Goal: Navigation & Orientation: Find specific page/section

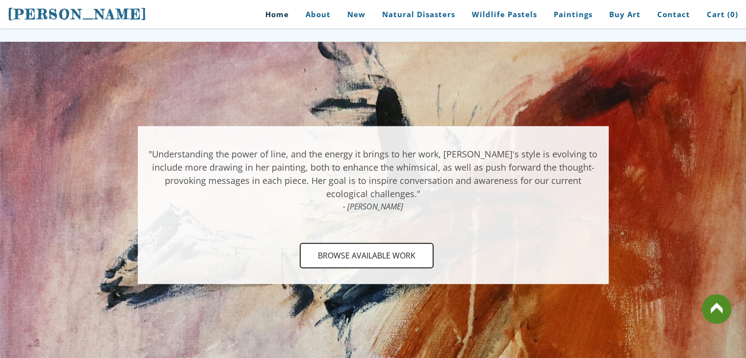
scroll to position [703, 0]
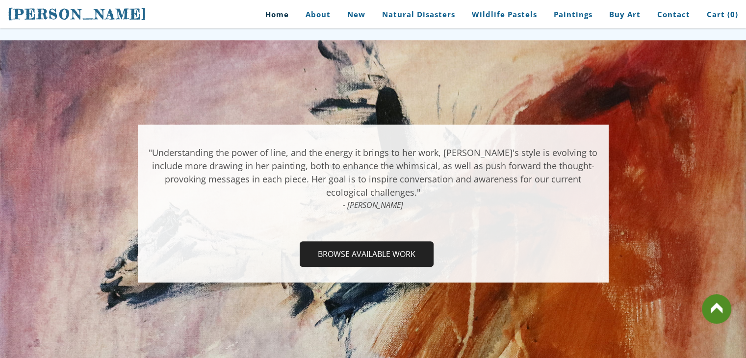
click at [397, 251] on span "Browse Available Work" at bounding box center [366, 254] width 132 height 24
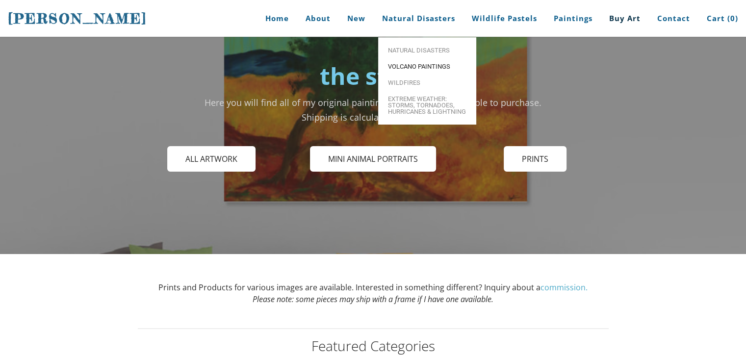
click at [420, 64] on span "Volcano paintings" at bounding box center [427, 66] width 78 height 6
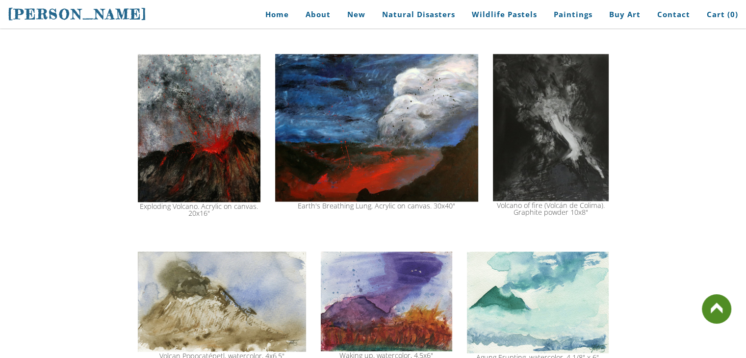
scroll to position [917, 0]
